Goal: Check status: Check status

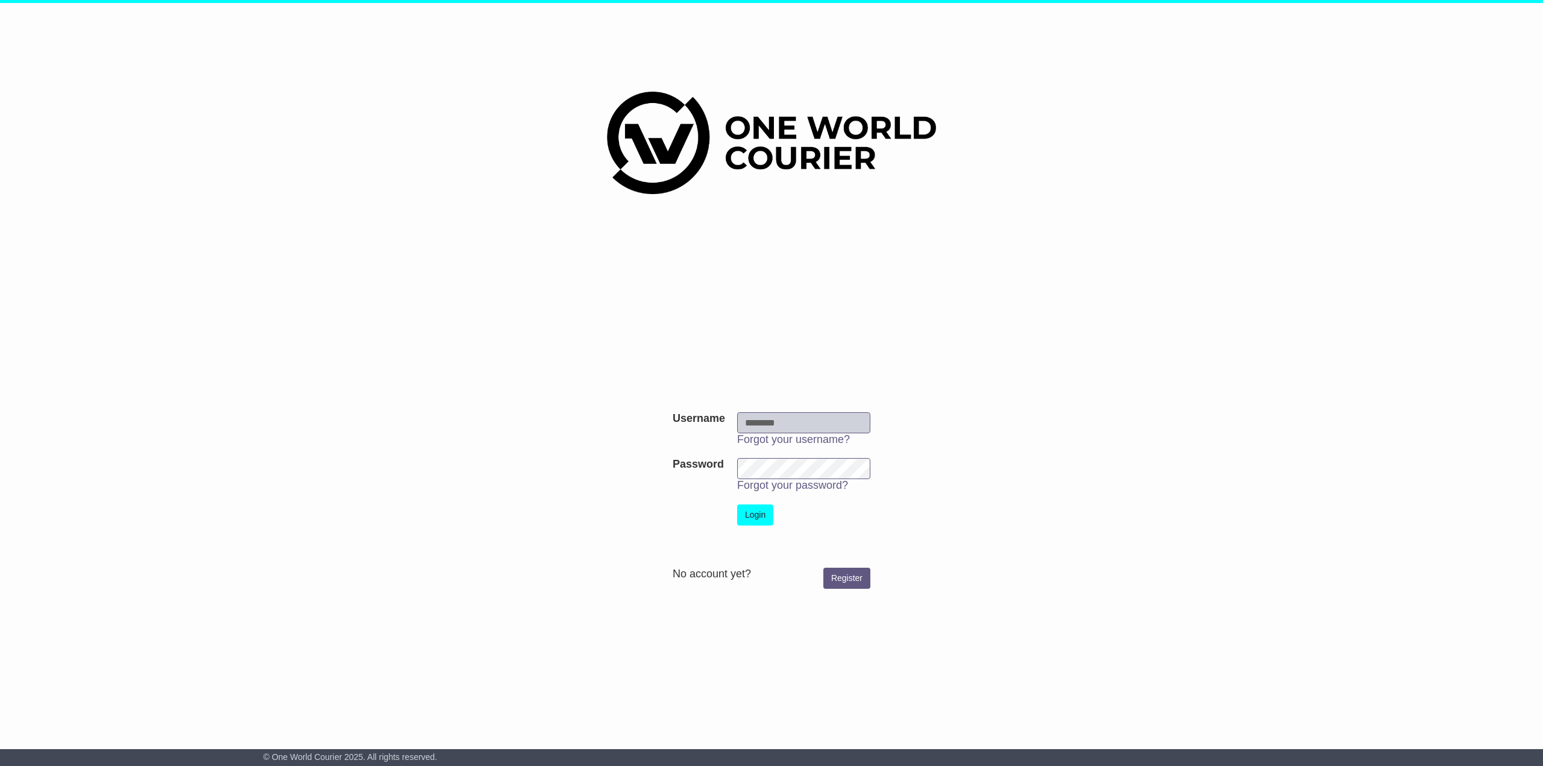
type input "**********"
click at [766, 514] on button "Login" at bounding box center [755, 514] width 36 height 21
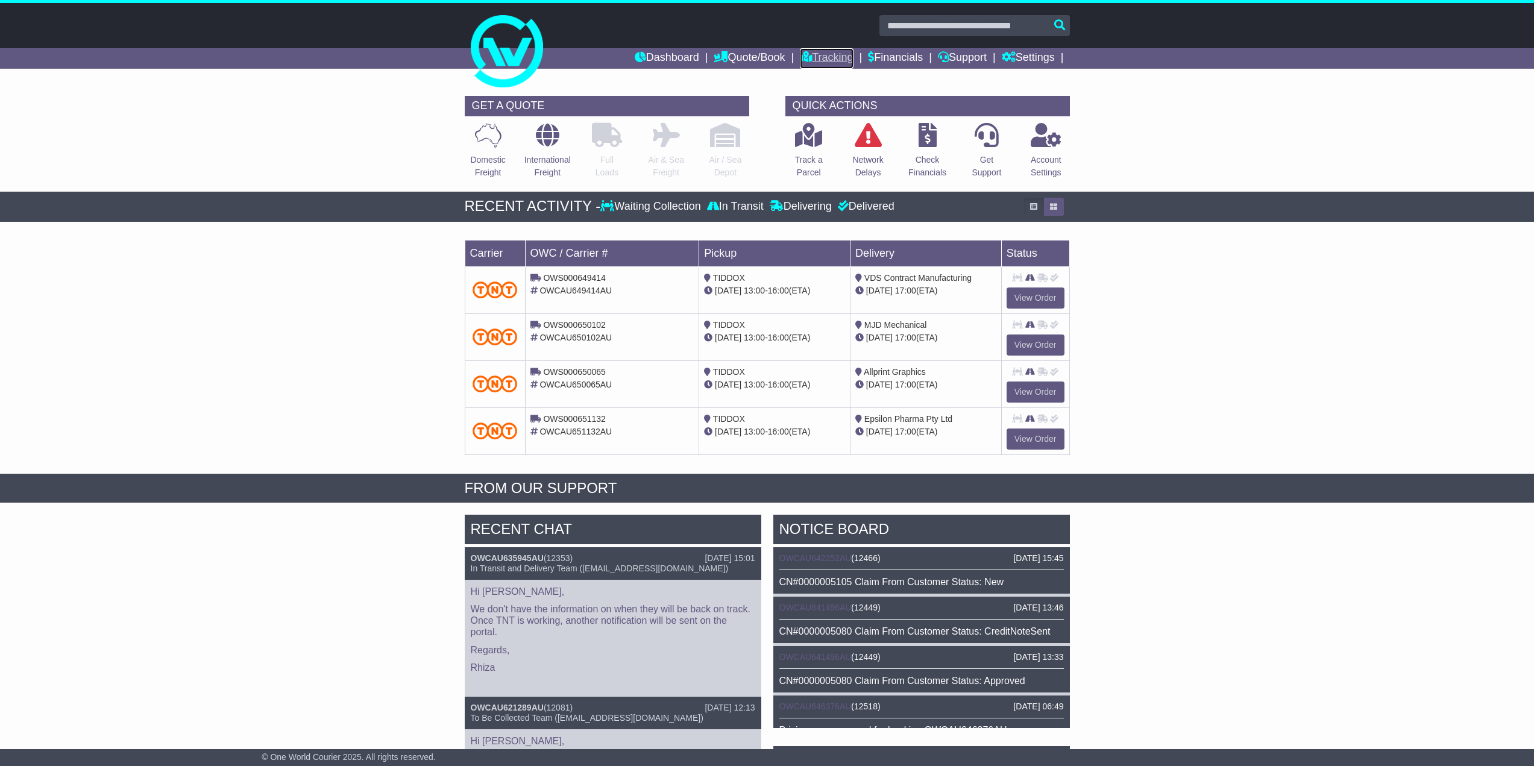
click at [815, 57] on link "Tracking" at bounding box center [826, 58] width 53 height 20
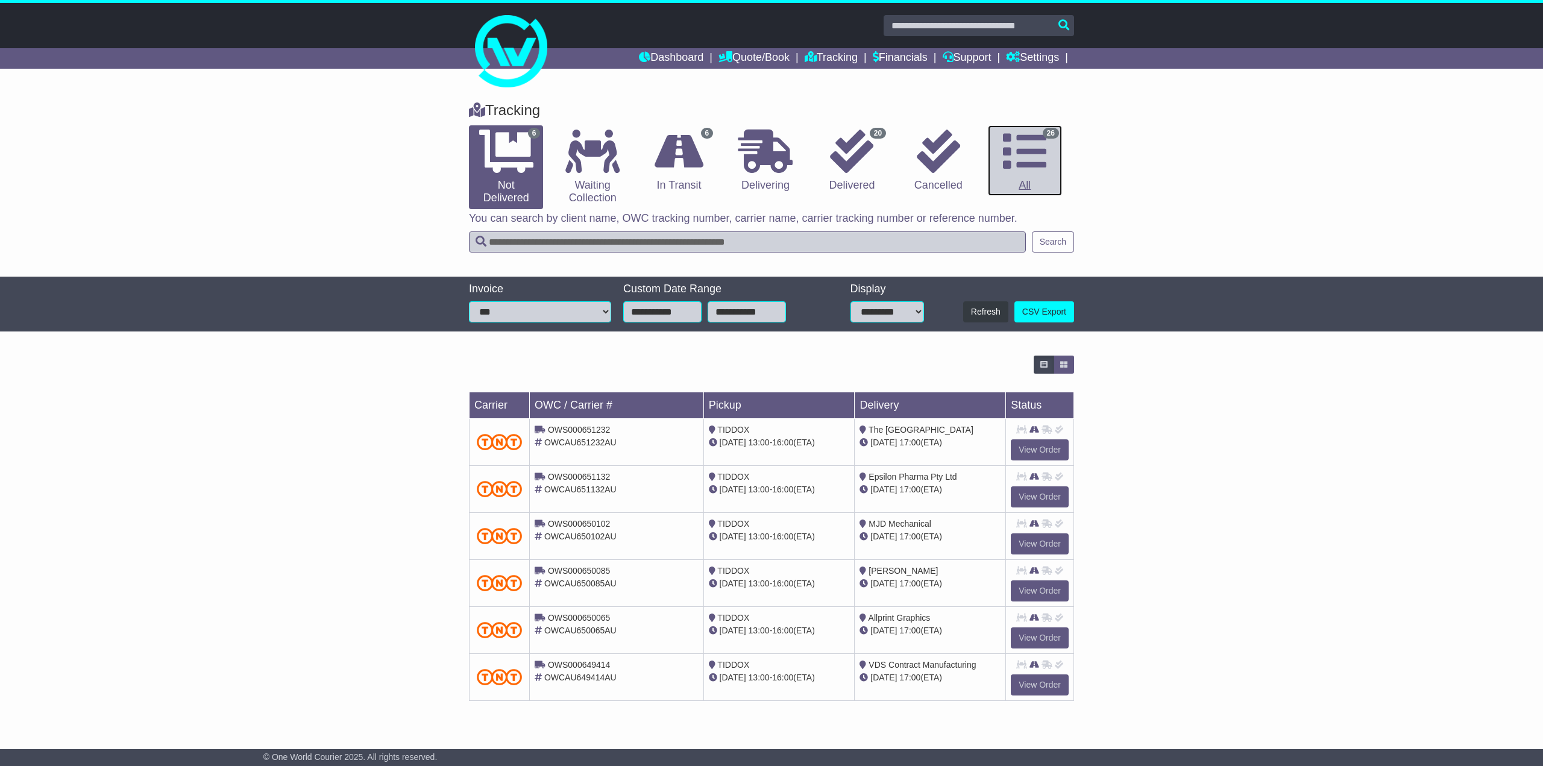
click at [1031, 163] on icon at bounding box center [1024, 151] width 43 height 43
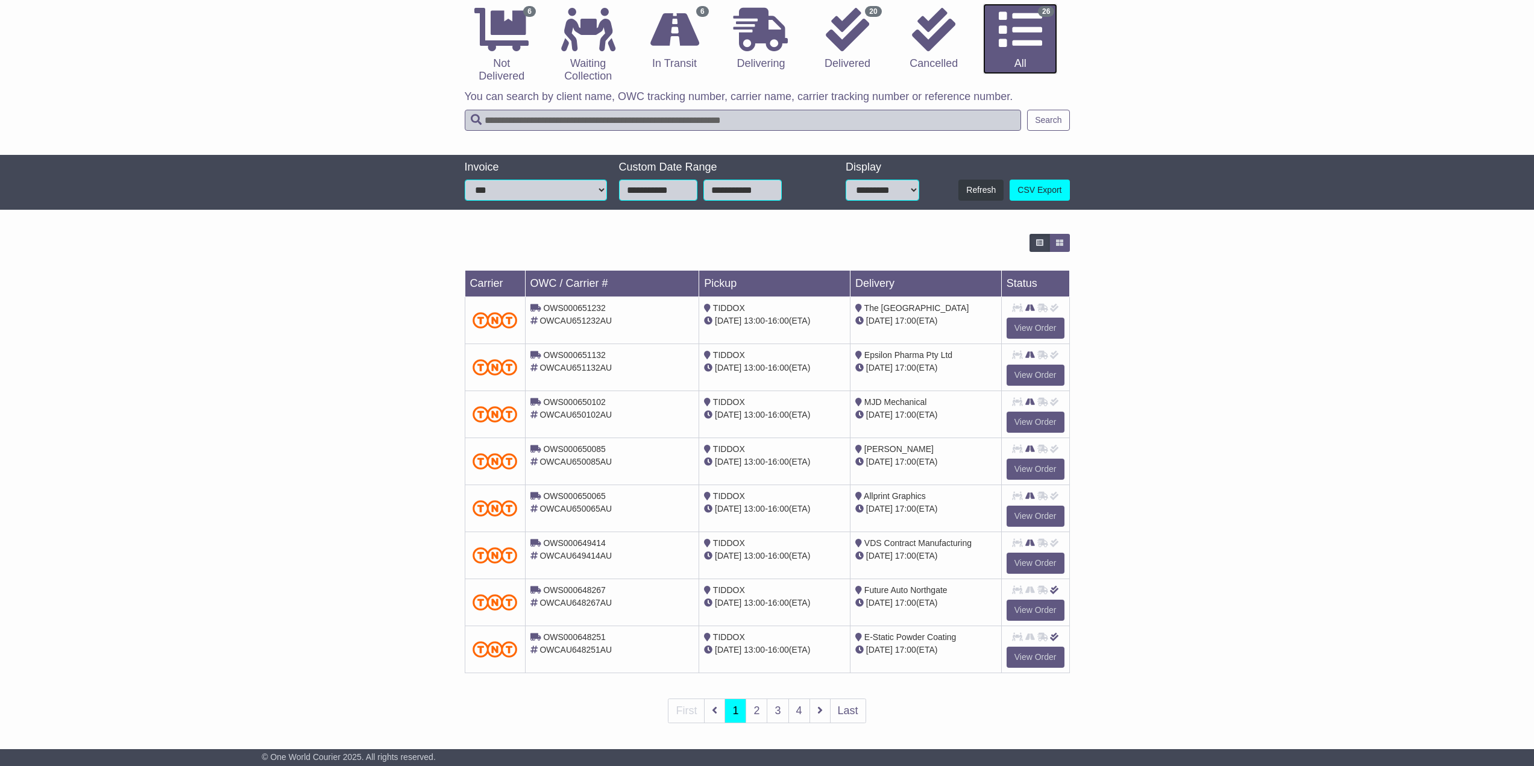
scroll to position [127, 0]
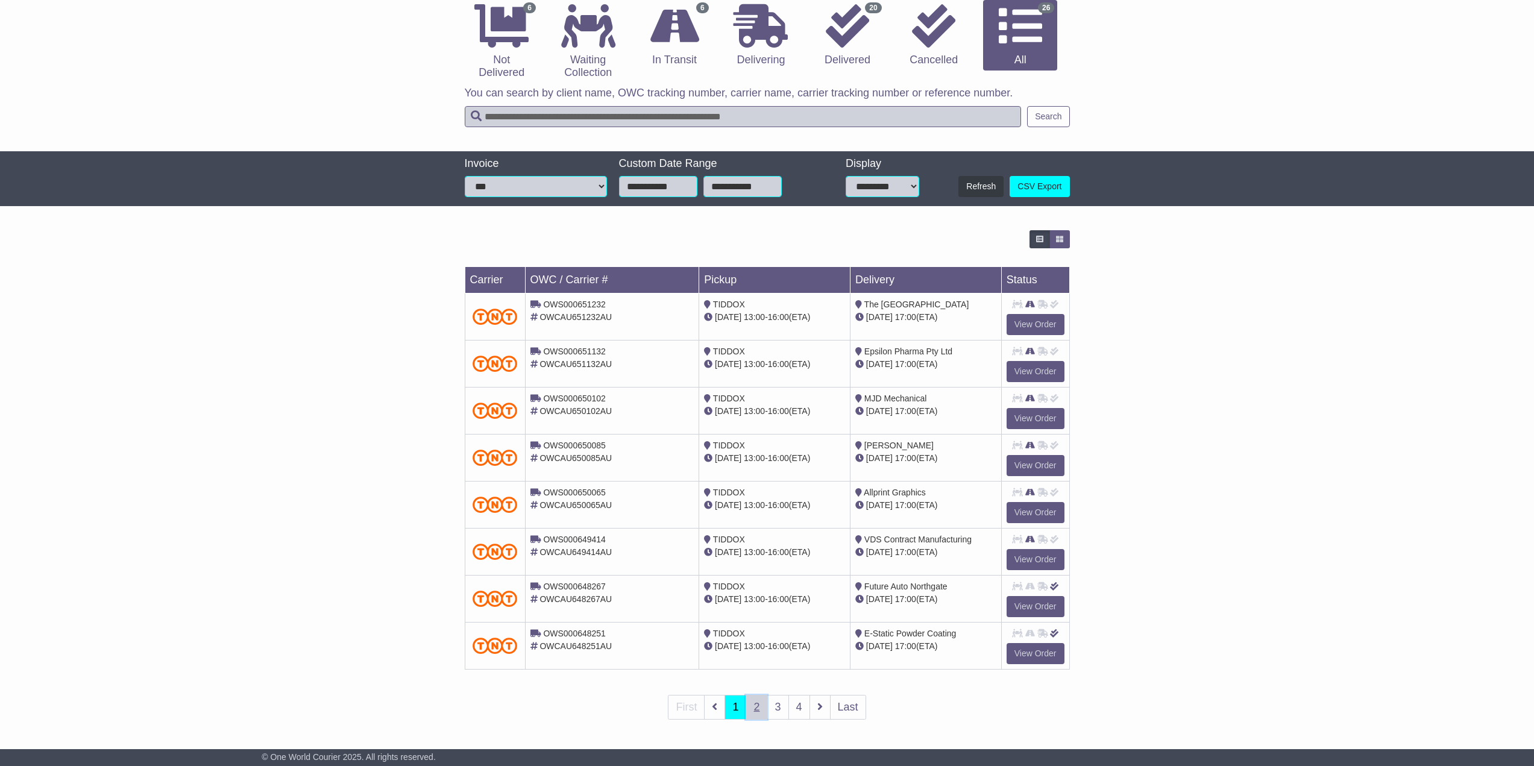
click at [754, 702] on link "2" at bounding box center [757, 707] width 22 height 25
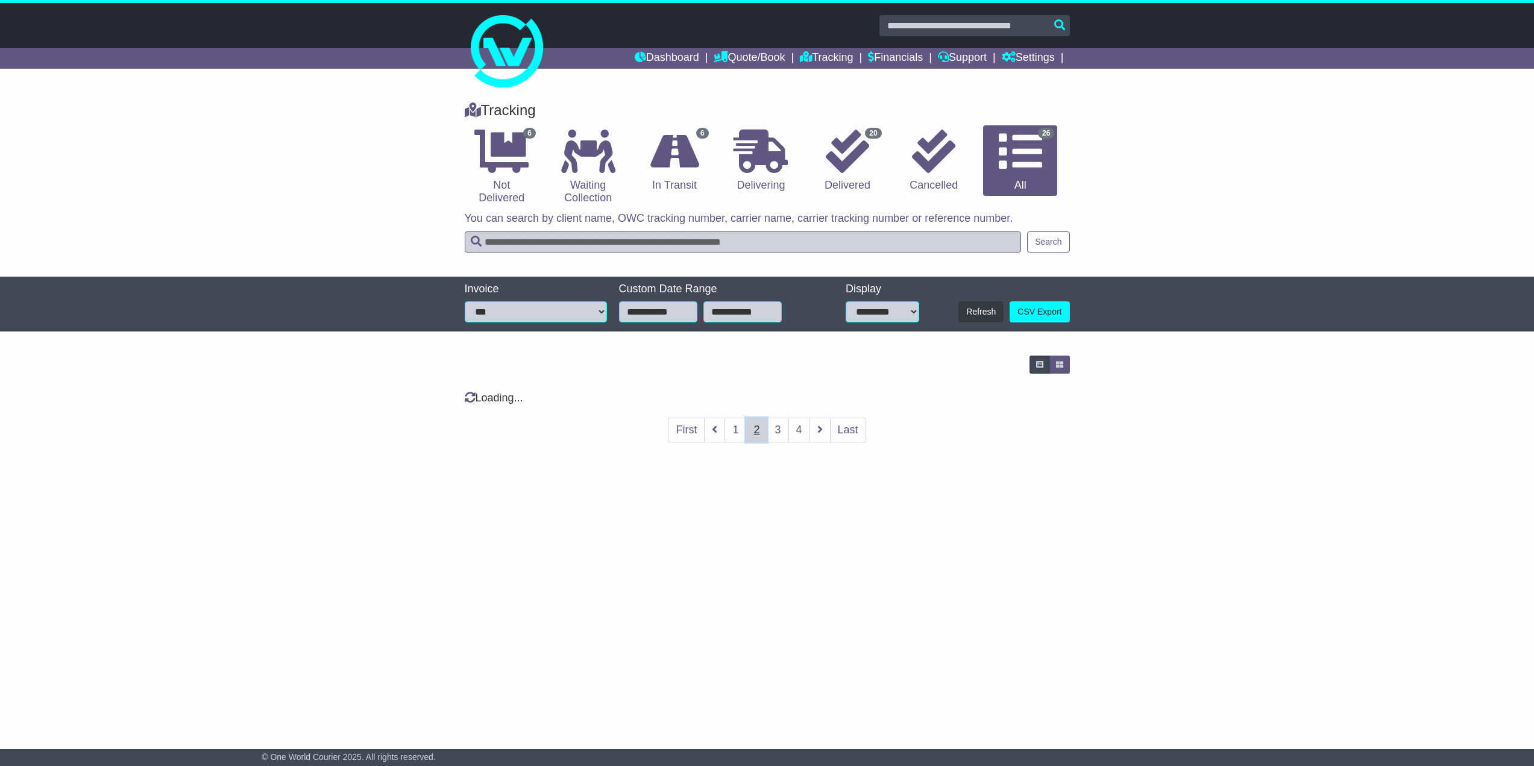
scroll to position [0, 0]
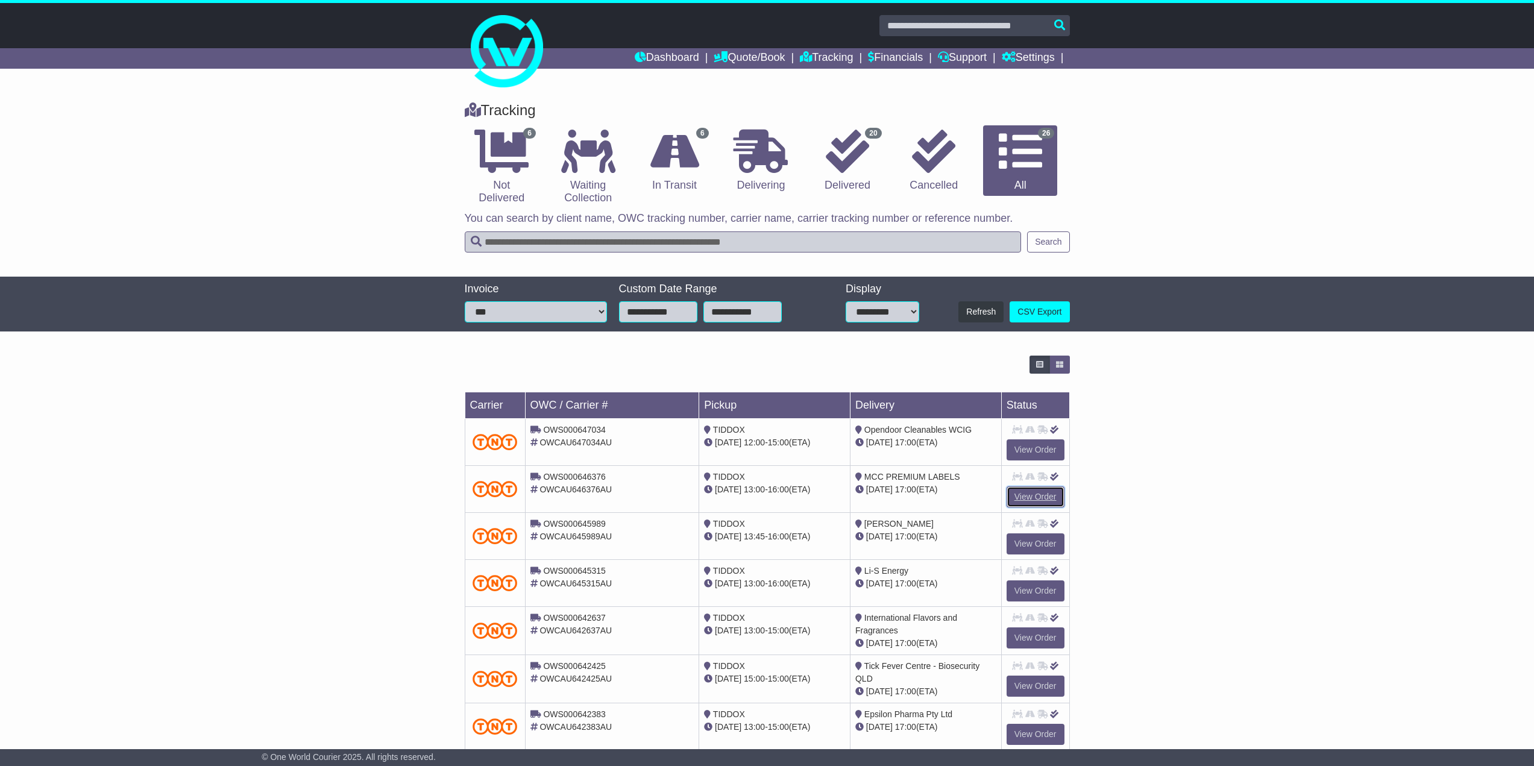
click at [1031, 497] on link "View Order" at bounding box center [1035, 496] width 58 height 21
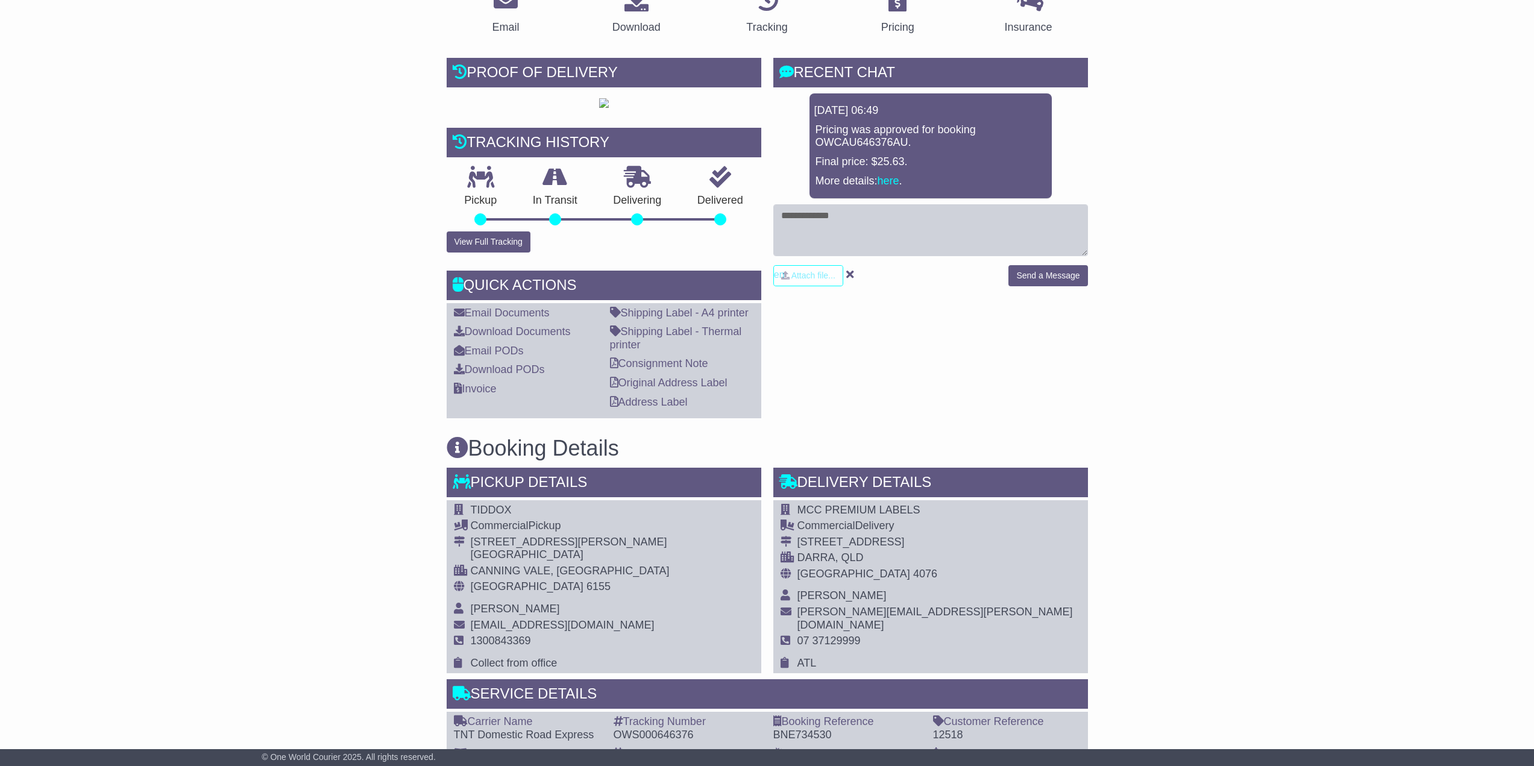
scroll to position [215, 0]
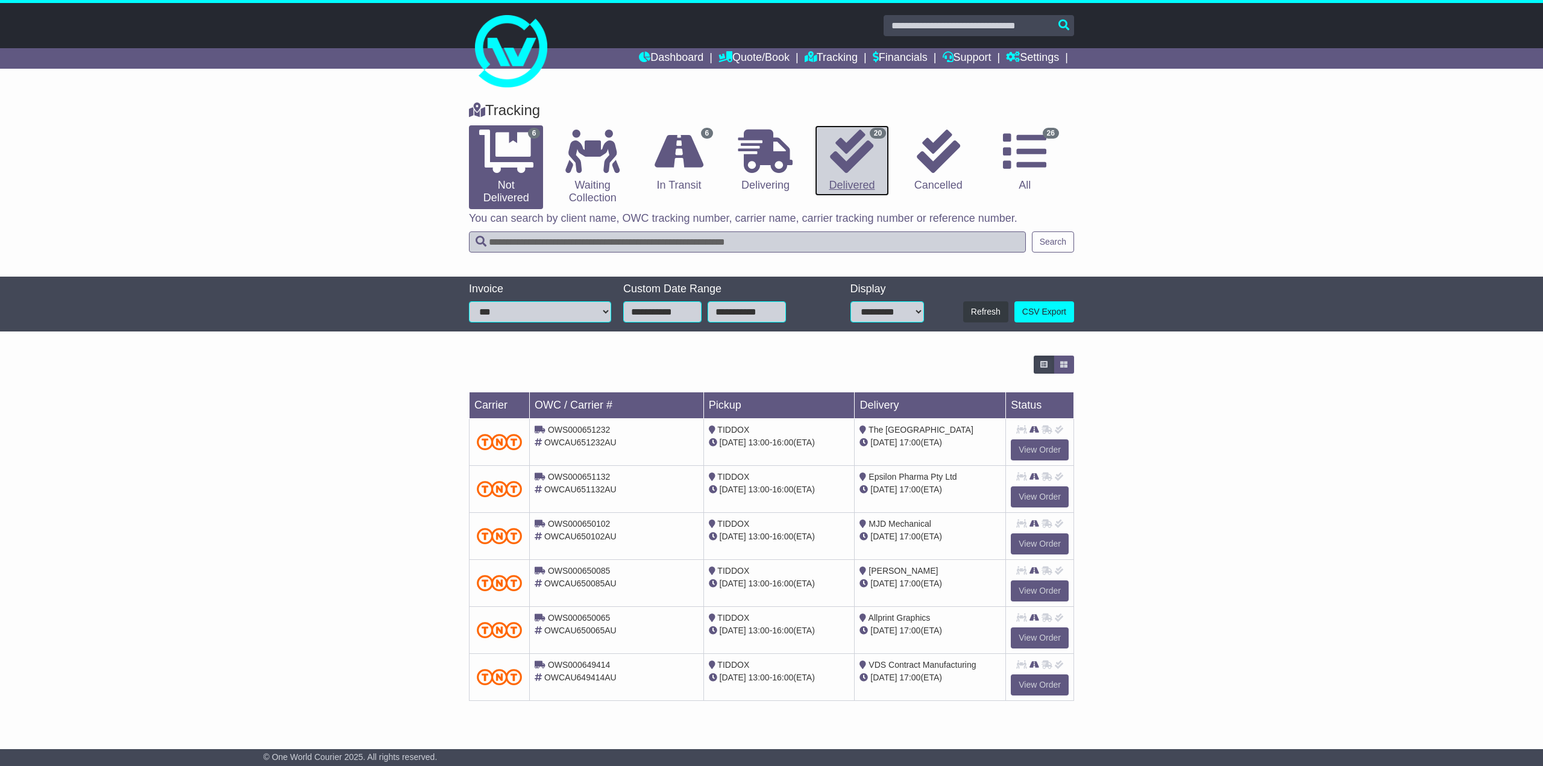
click at [860, 159] on icon at bounding box center [851, 151] width 43 height 43
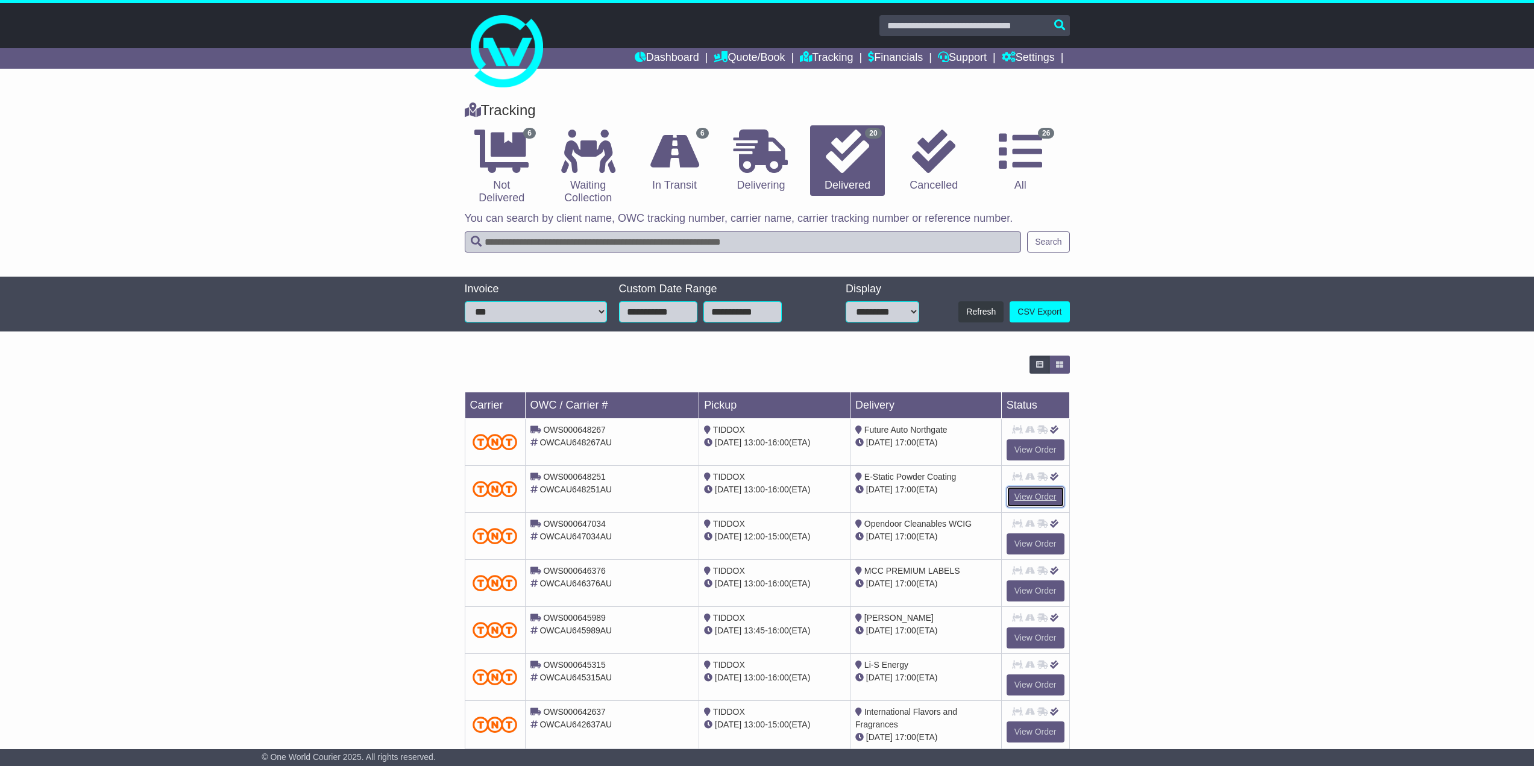
click at [1026, 500] on link "View Order" at bounding box center [1035, 496] width 58 height 21
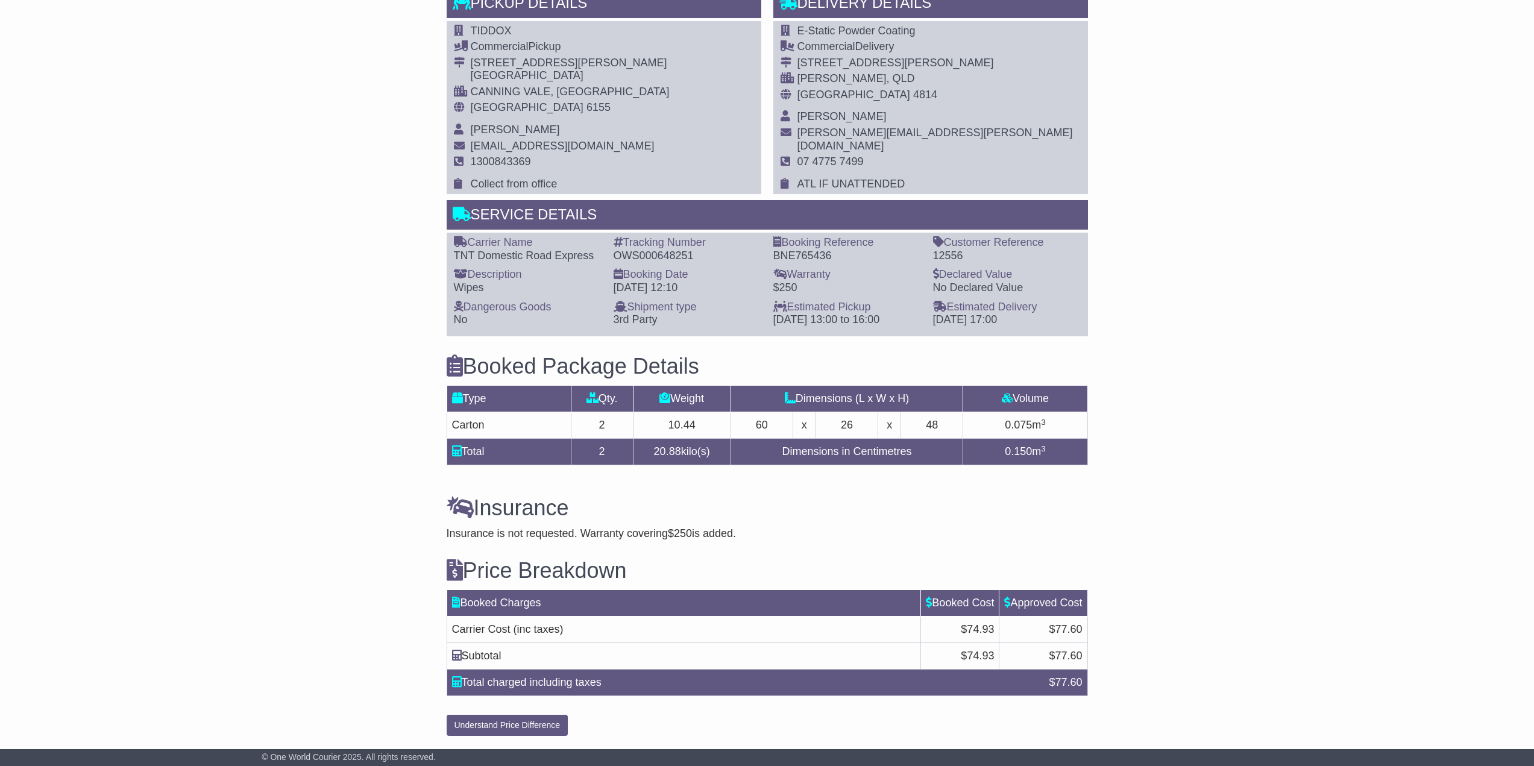
scroll to position [758, 0]
click at [1208, 161] on div "Email Download Tracking Pricing Insurance" at bounding box center [767, 120] width 1534 height 1244
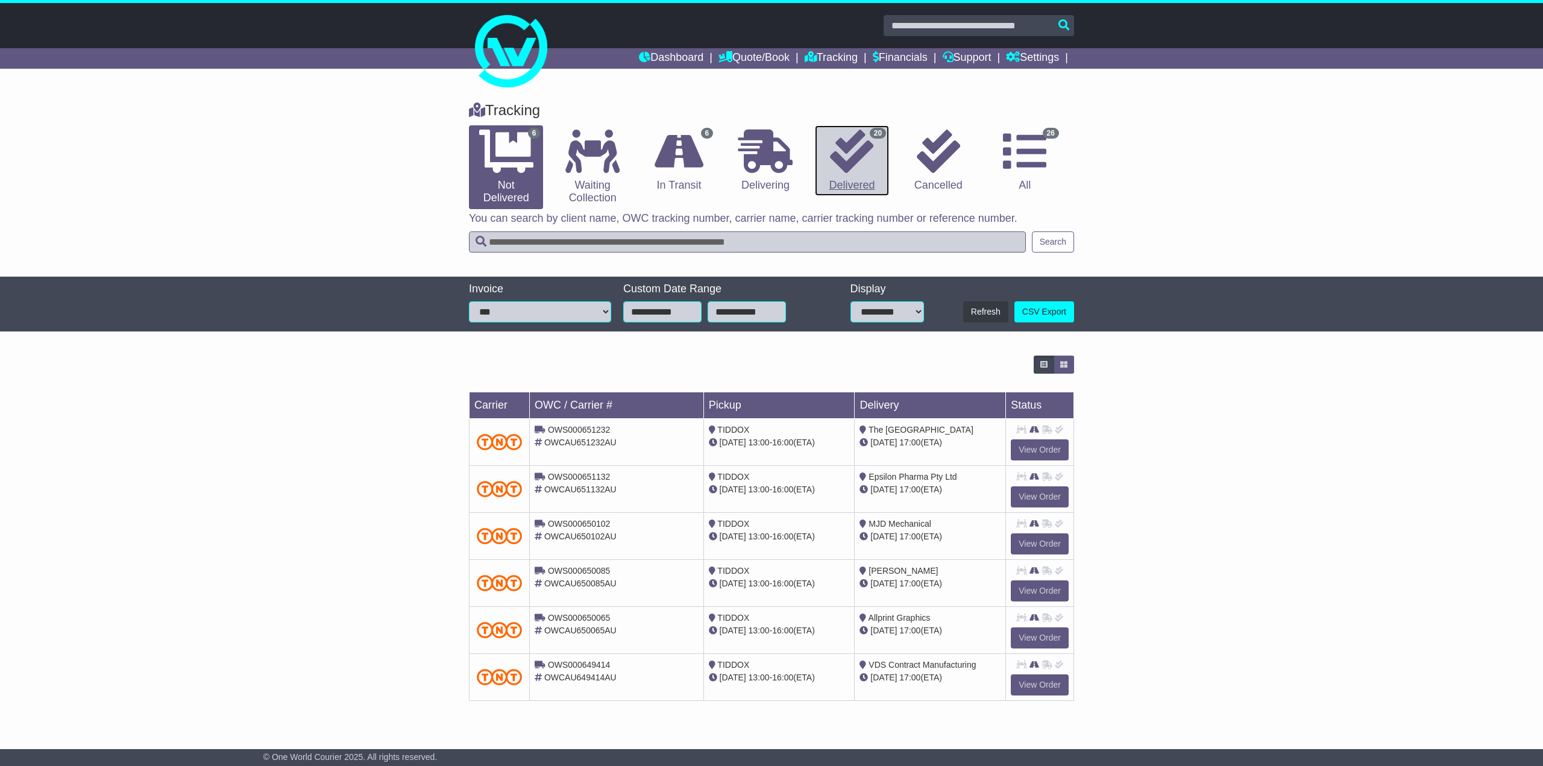
click at [874, 159] on link "20 Delivered" at bounding box center [852, 160] width 74 height 71
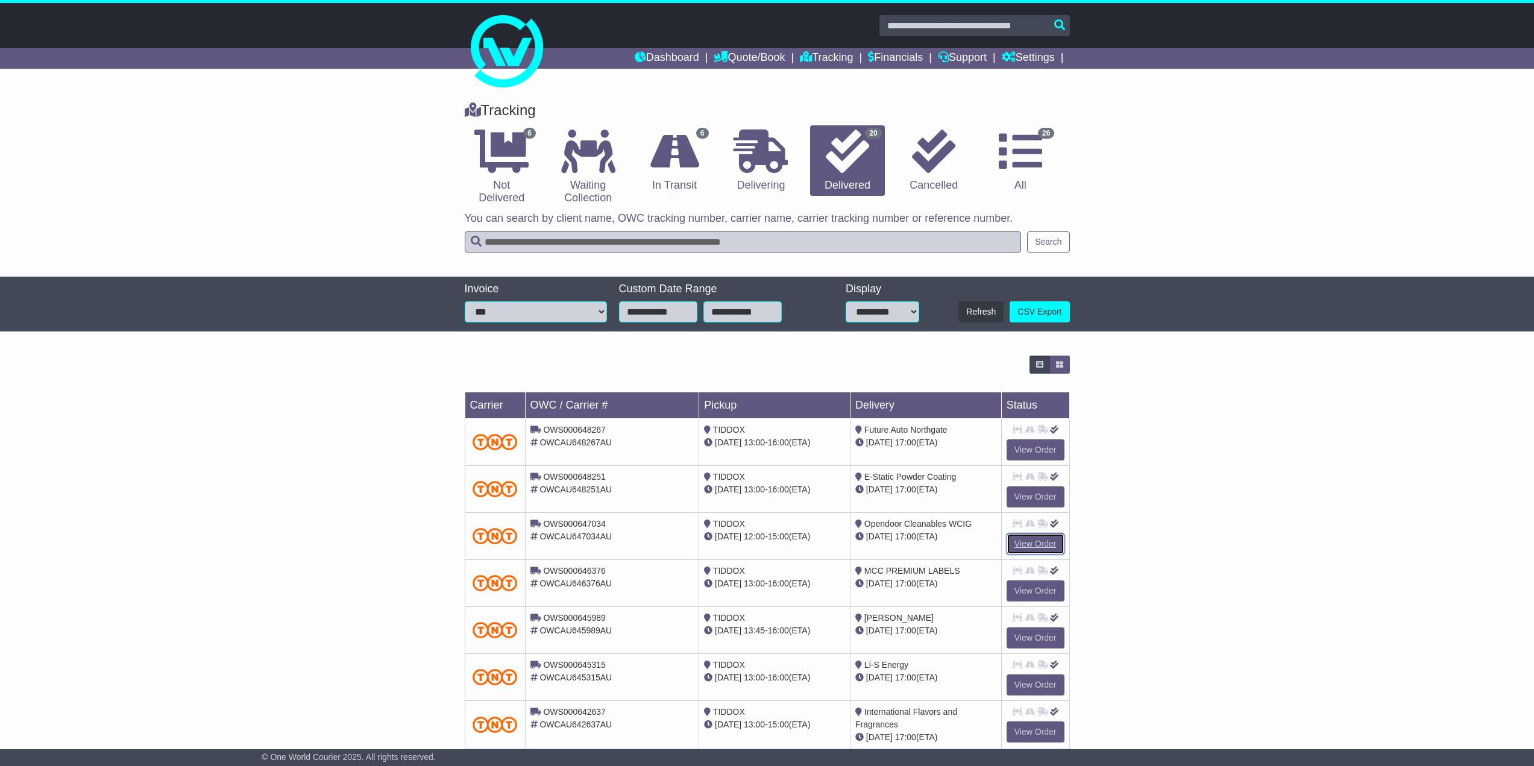
click at [1040, 544] on link "View Order" at bounding box center [1035, 543] width 58 height 21
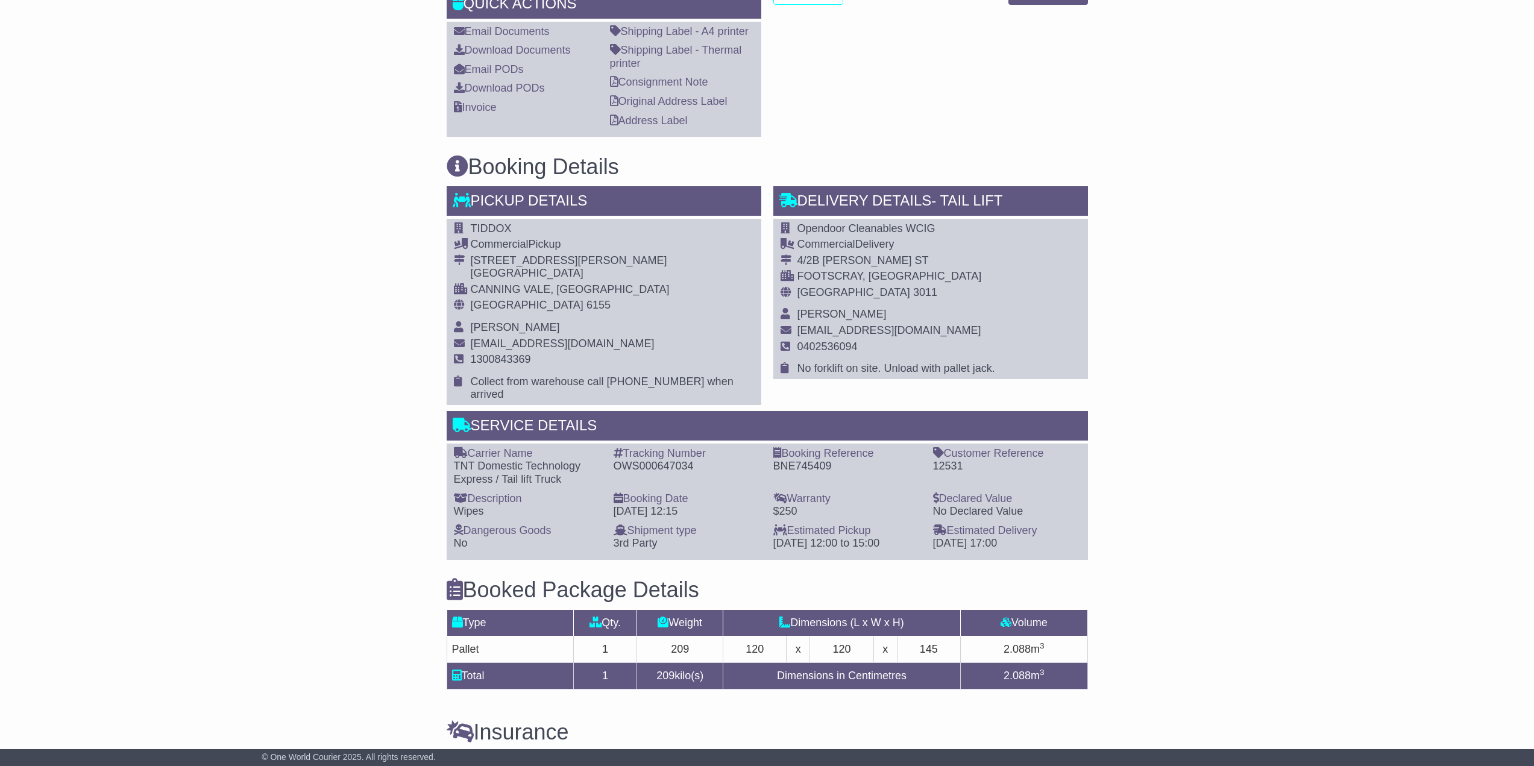
scroll to position [770, 0]
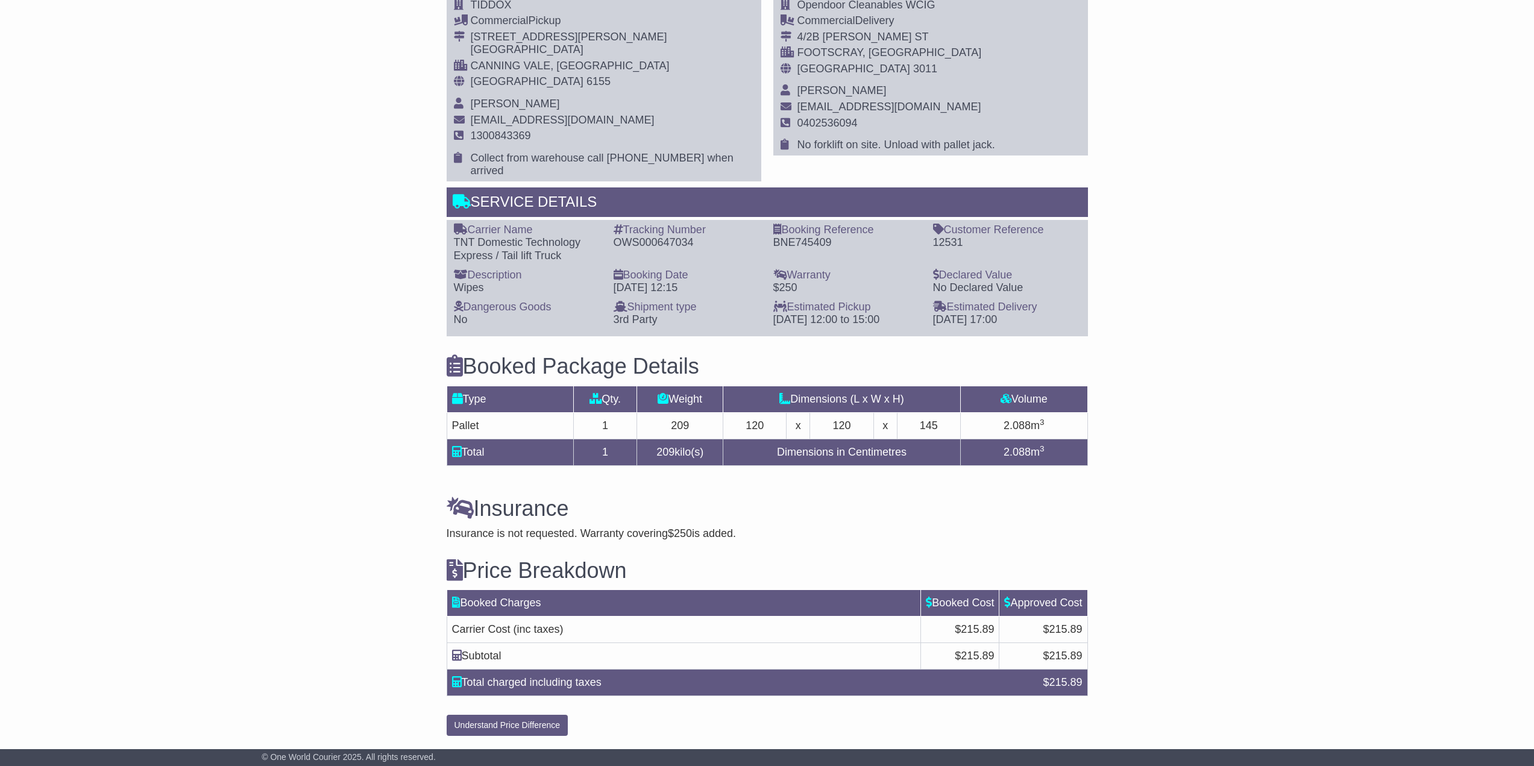
click at [263, 518] on div "Email Download Tracking Pricing Insurance" at bounding box center [767, 107] width 1534 height 1270
click at [1232, 309] on div "Email Download Tracking Pricing Insurance" at bounding box center [767, 107] width 1534 height 1270
